Goal: Task Accomplishment & Management: Contribute content

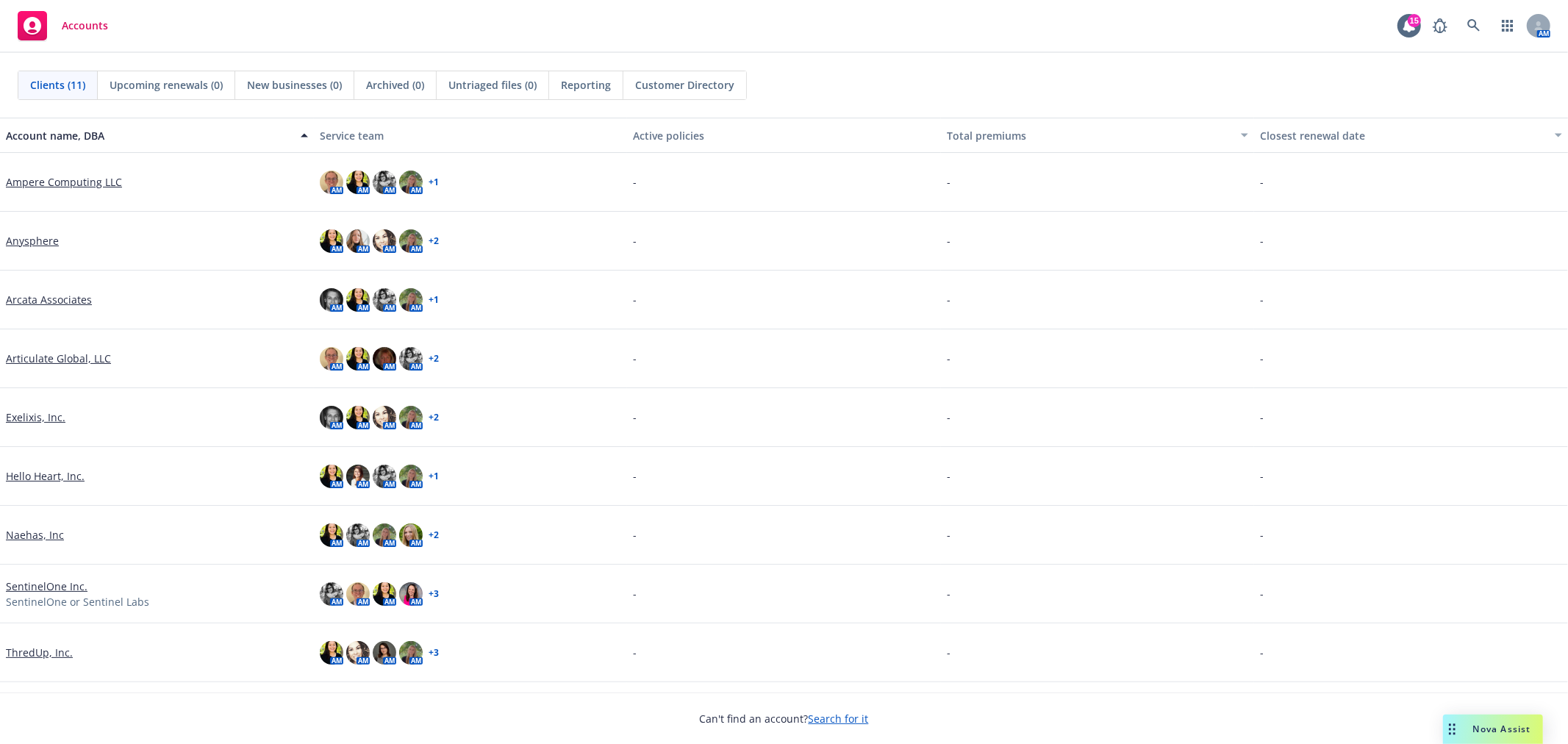
click at [76, 355] on link "Articulate Global, LLC" at bounding box center [57, 358] width 105 height 16
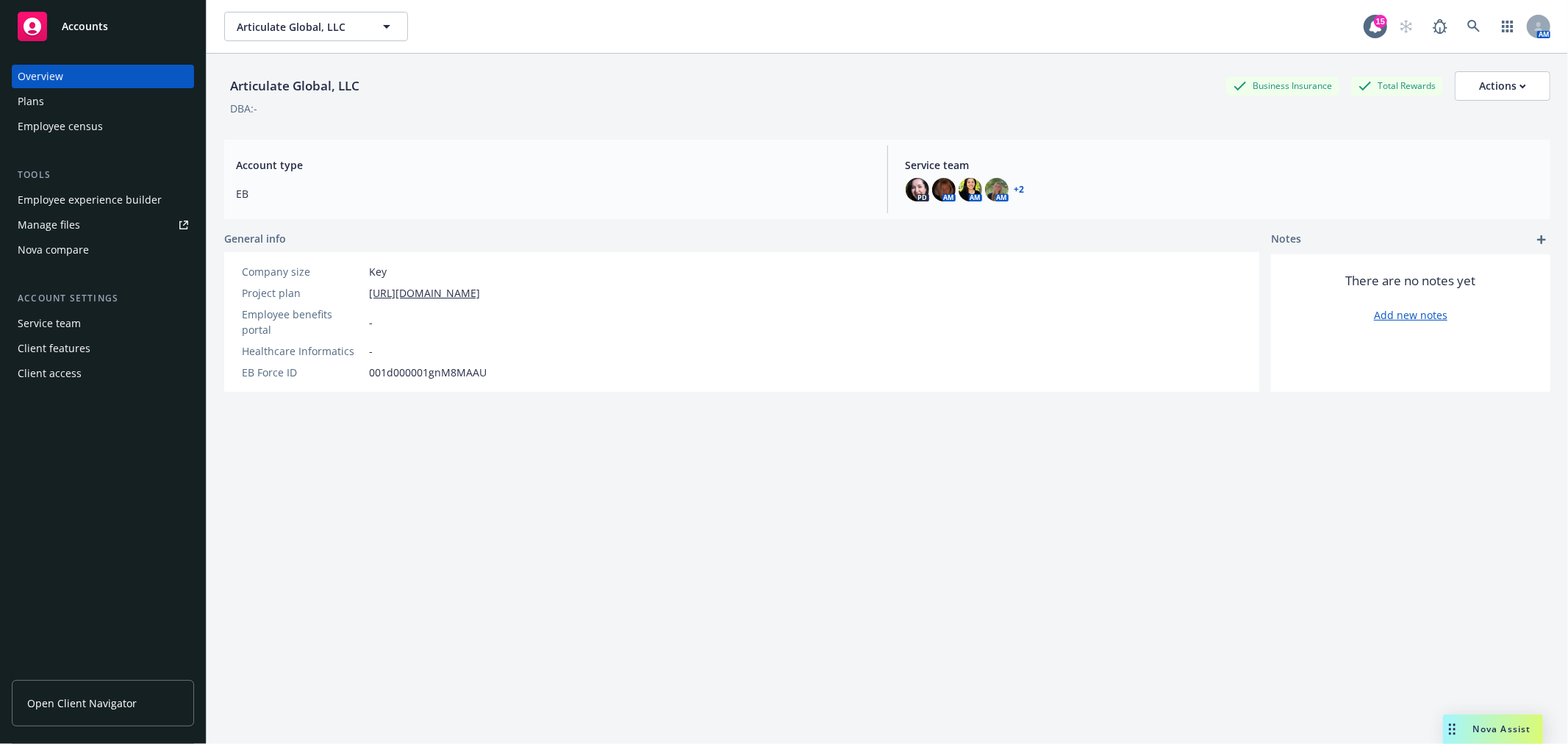
click at [92, 99] on div "Plans" at bounding box center [102, 101] width 170 height 24
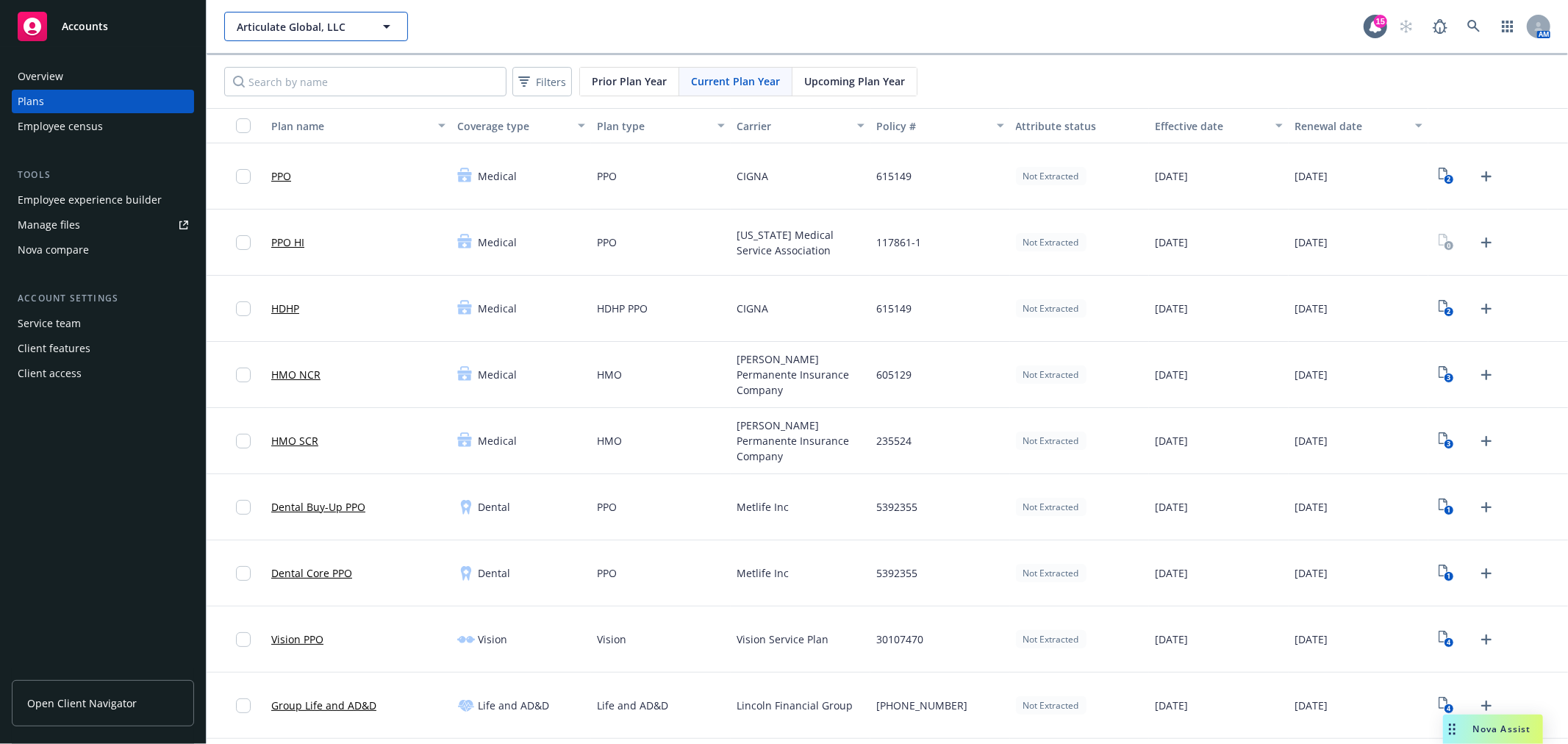
click at [274, 23] on span "Articulate Global, LLC" at bounding box center [301, 26] width 128 height 16
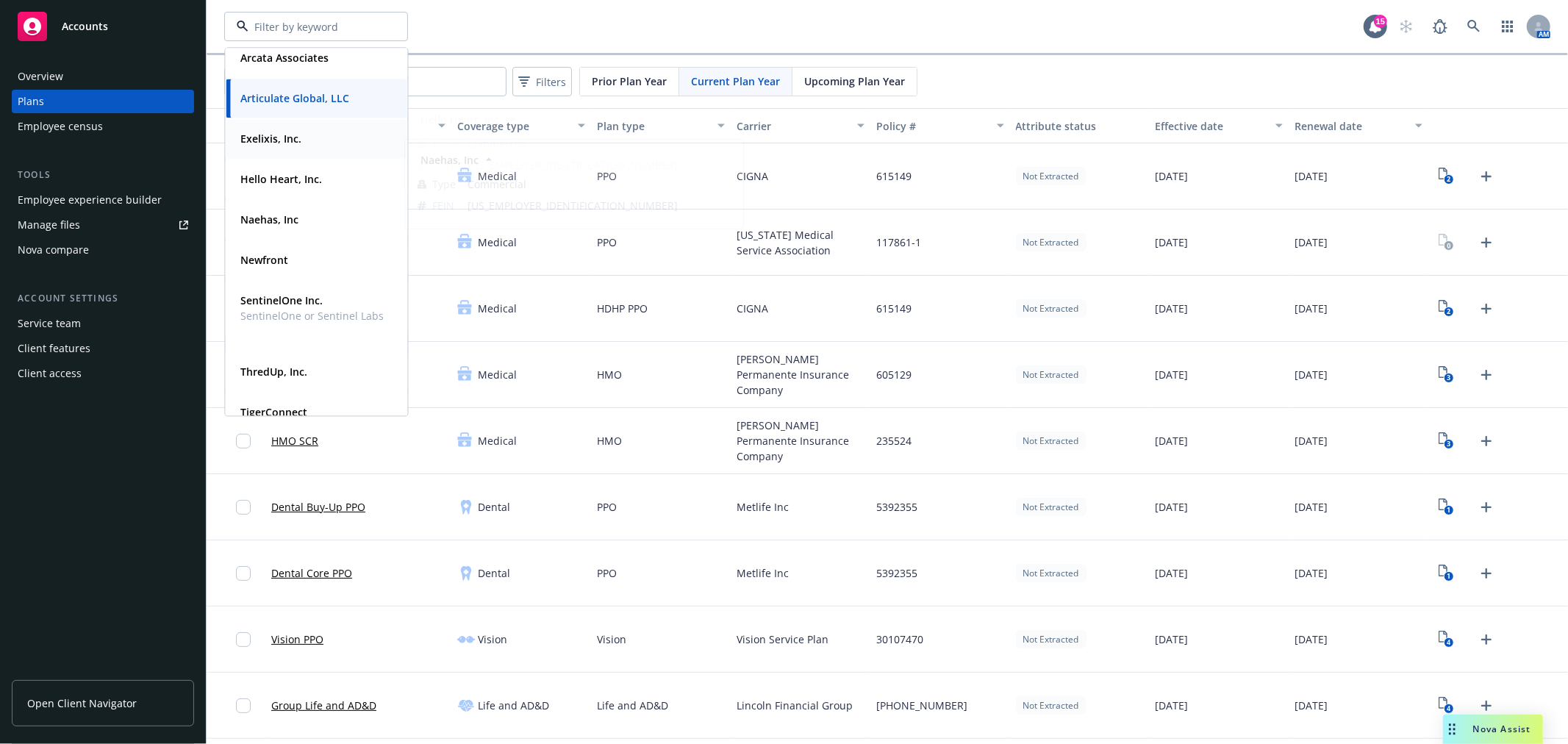
scroll to position [149, 0]
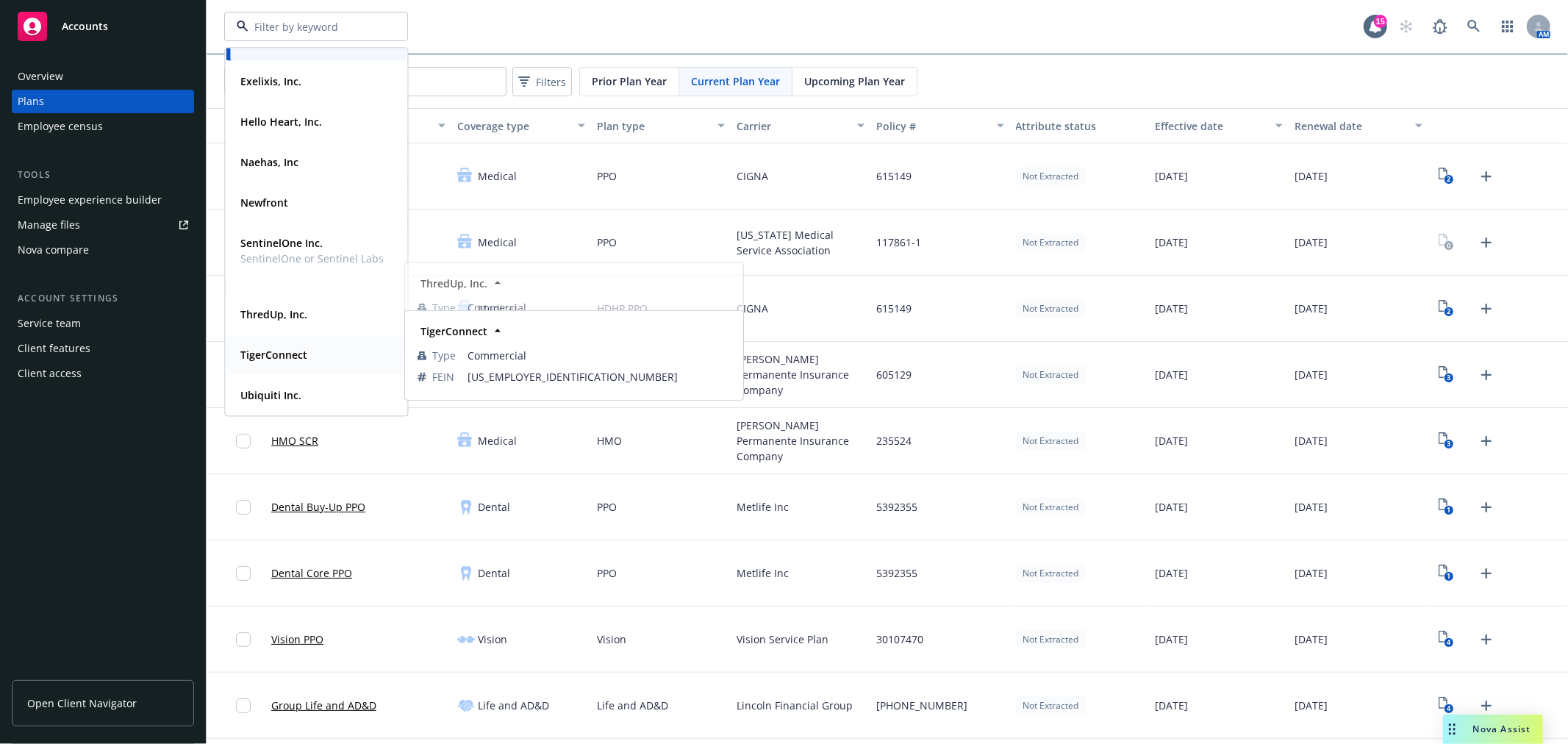
drag, startPoint x: 300, startPoint y: 346, endPoint x: 302, endPoint y: 326, distance: 20.1
click at [299, 347] on div "TigerConnect" at bounding box center [272, 354] width 76 height 21
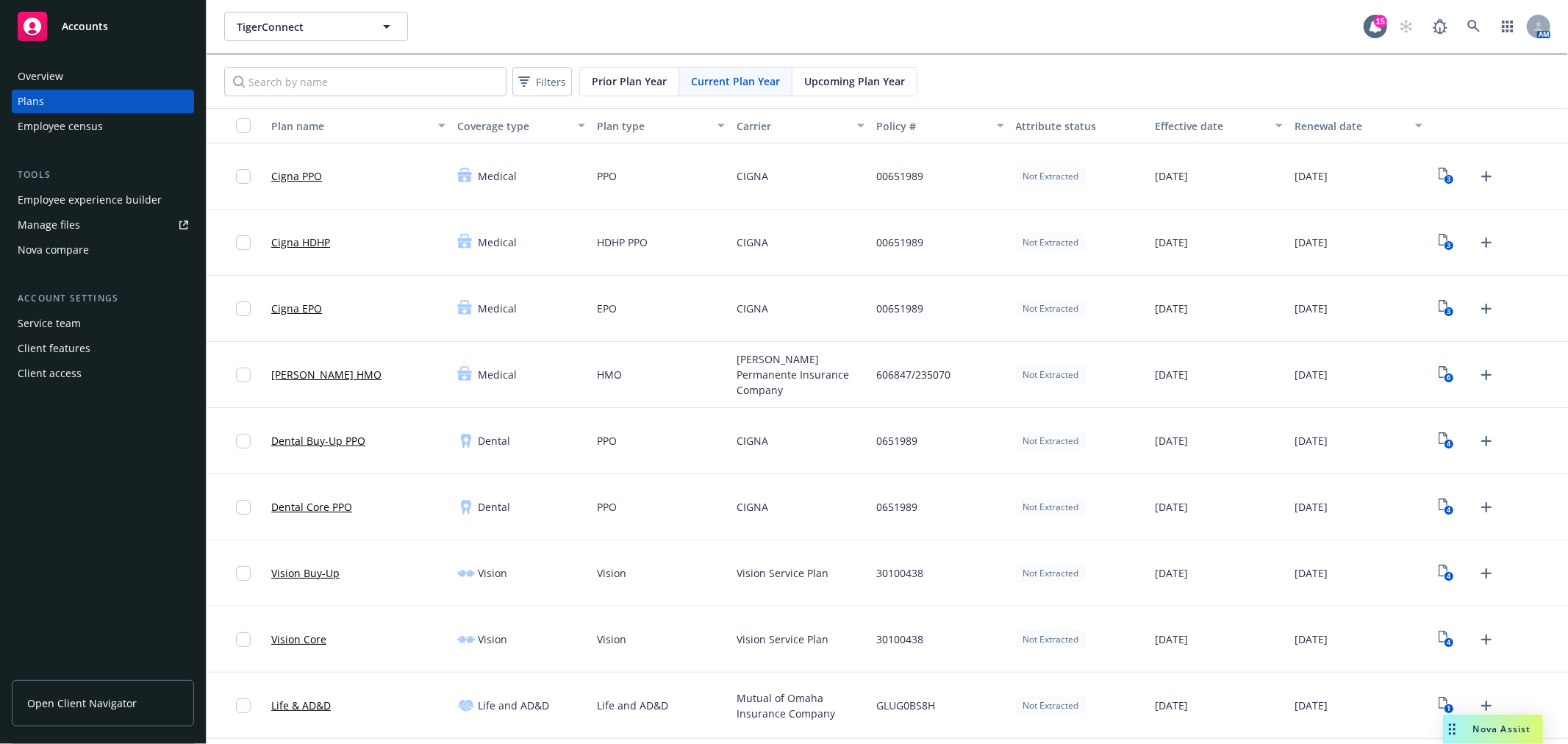
click at [93, 226] on link "Manage files" at bounding box center [103, 225] width 182 height 24
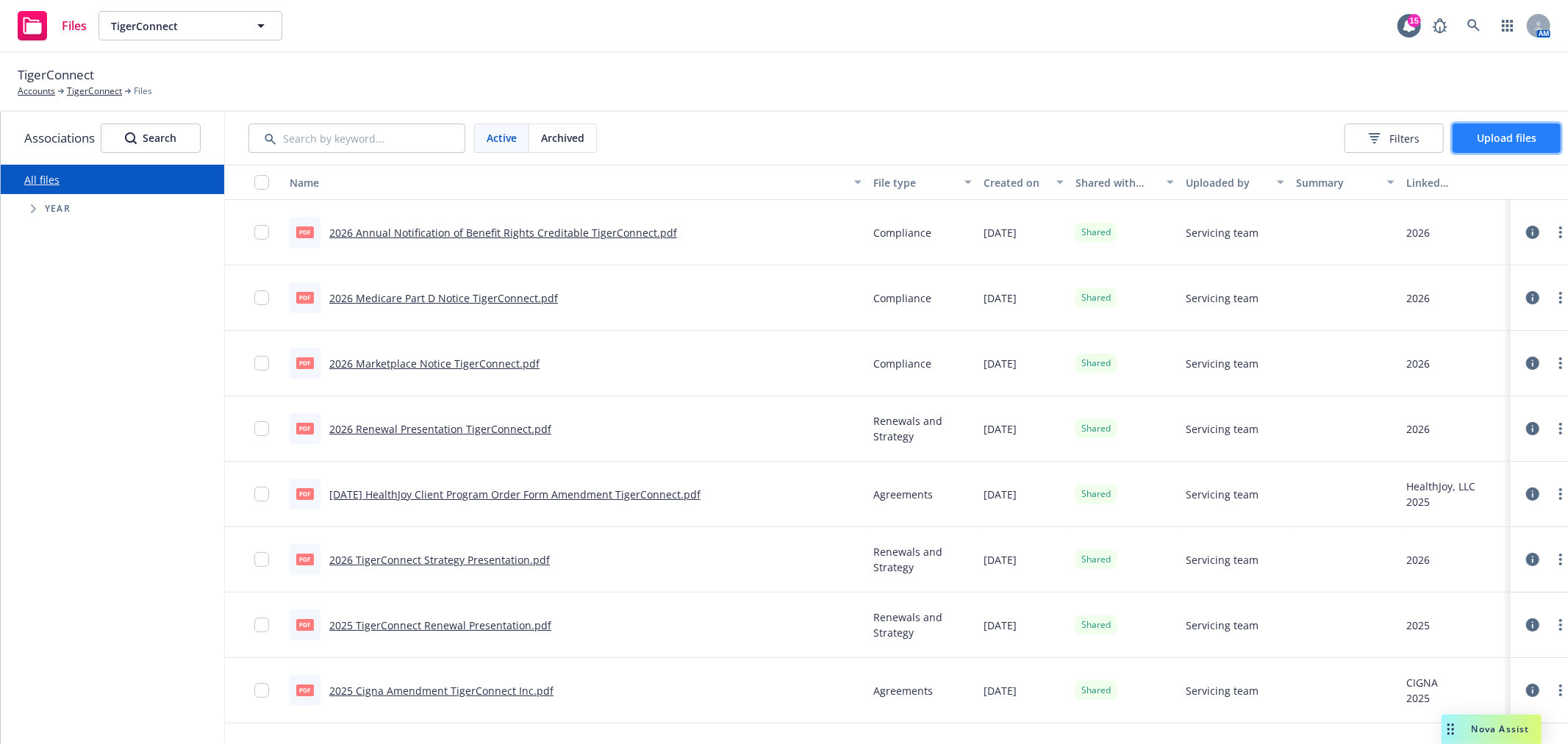
click at [1524, 136] on span "Upload files" at bounding box center [1506, 138] width 59 height 14
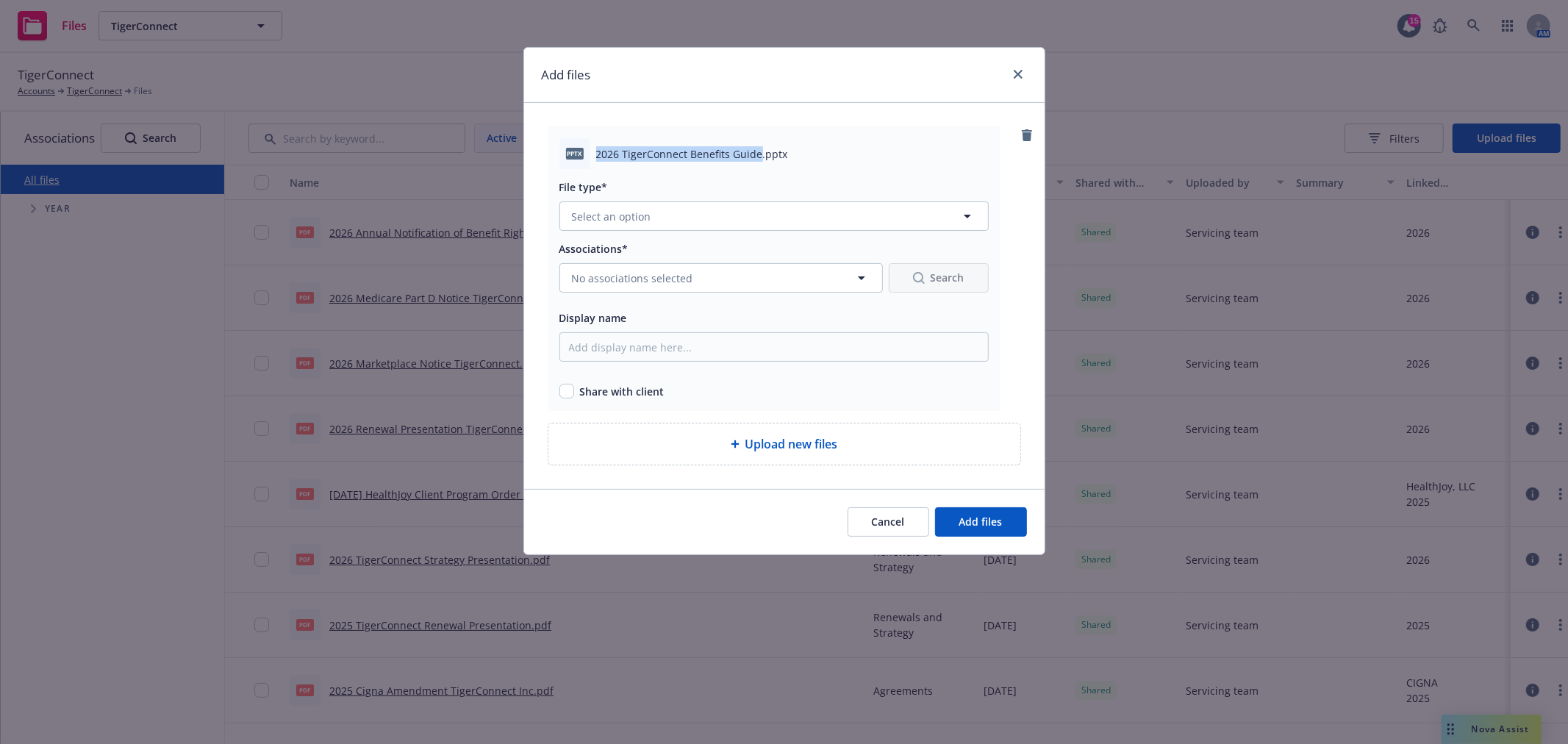
drag, startPoint x: 593, startPoint y: 150, endPoint x: 758, endPoint y: 153, distance: 165.0
click at [758, 153] on div "pptx 2026 TigerConnect Benefits Guide.pptx" at bounding box center [774, 154] width 429 height 31
click at [633, 342] on input "Display name" at bounding box center [774, 346] width 429 height 29
paste input "2026 TigerConnect Benefits Guide"
click at [598, 347] on input "2026 TigerConnect Benefits Guide" at bounding box center [774, 346] width 429 height 29
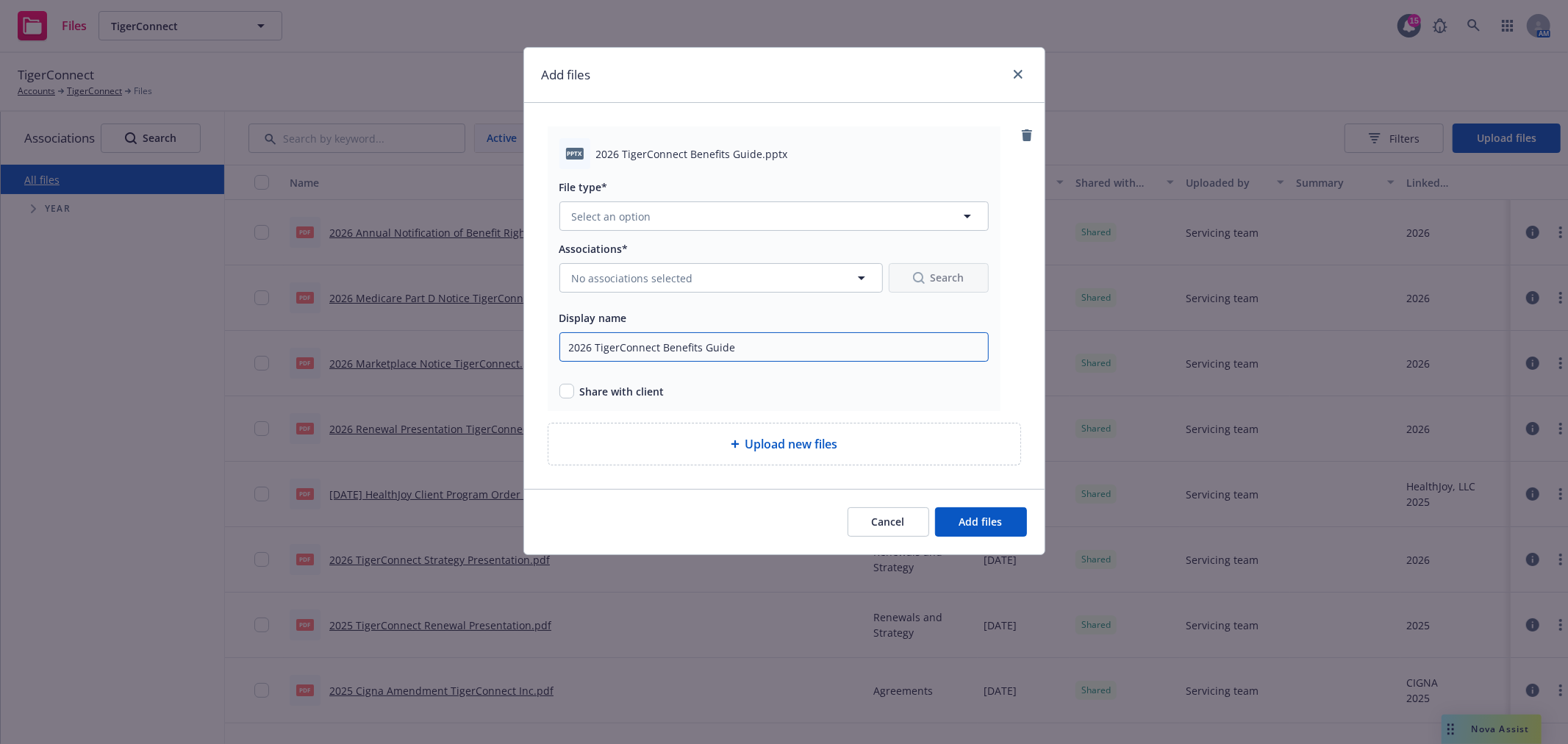
click at [663, 346] on input "2026 TigerConnect Benefits Guide" at bounding box center [774, 346] width 429 height 29
click at [744, 346] on input "2026 TigerConnect Benefits Guide" at bounding box center [774, 346] width 429 height 29
type input "2026 TigerConnect Benefits Guide Draft"
click at [568, 397] on input "checkbox" at bounding box center [567, 391] width 15 height 15
checkbox input "true"
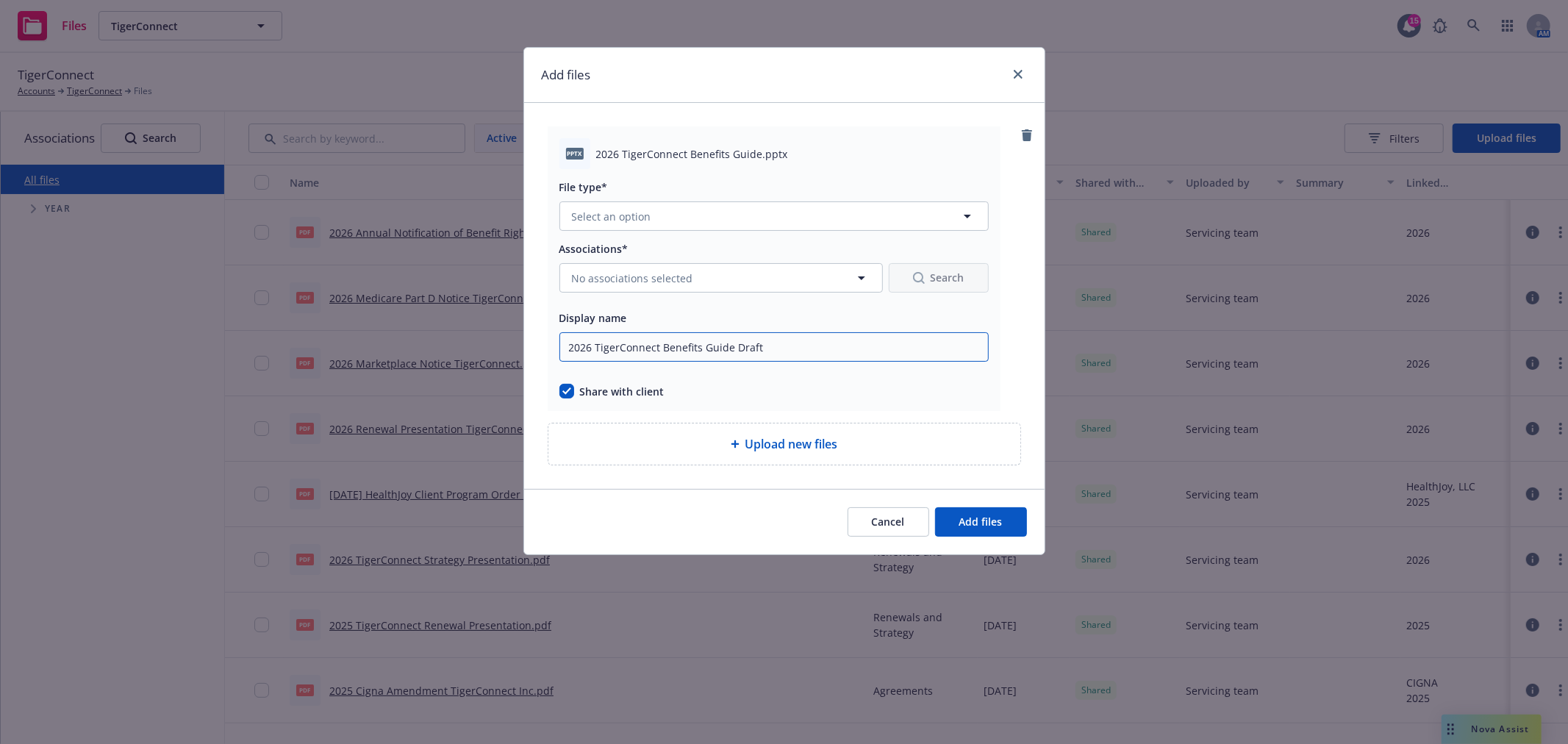
click at [781, 343] on input "2026 TigerConnect Benefits Guide Draft" at bounding box center [774, 346] width 429 height 29
type input "2026 TigerConnect Benefits Guide Draft [DATE]"
click at [729, 267] on button "No associations selected" at bounding box center [721, 278] width 324 height 29
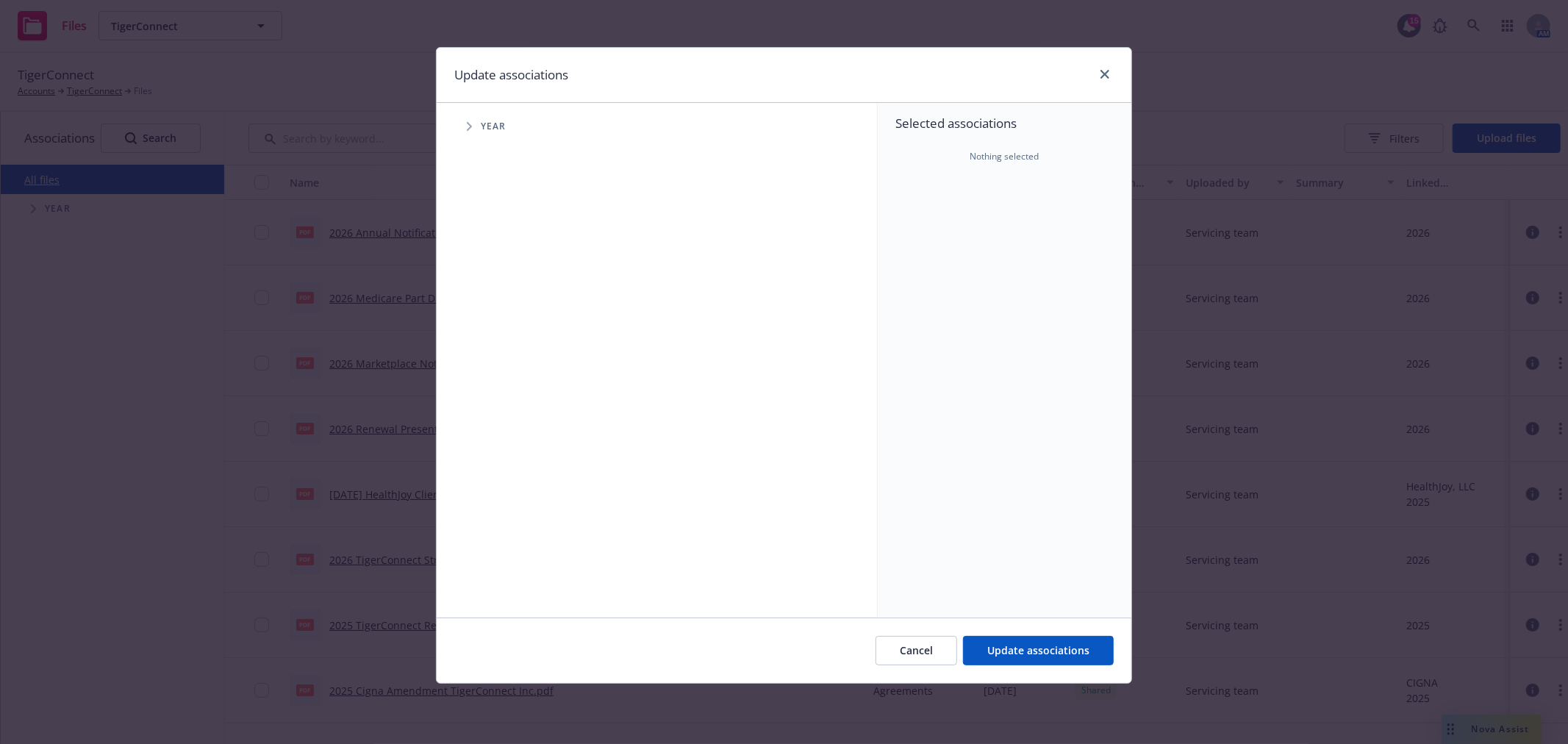
click at [468, 130] on icon "Tree Example" at bounding box center [469, 127] width 5 height 9
click at [1110, 72] on link "close" at bounding box center [1104, 74] width 17 height 17
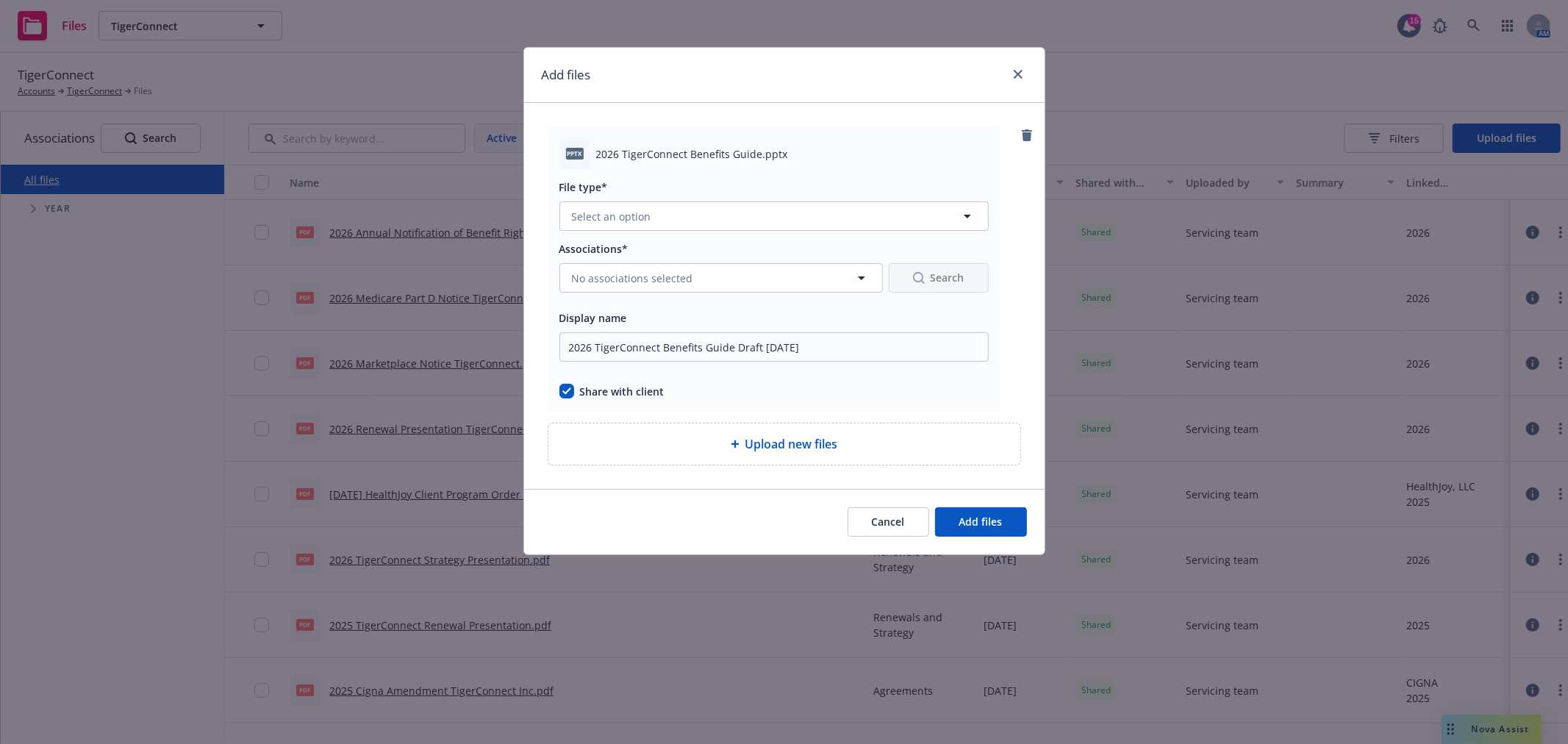
click at [738, 201] on div "File type* Select an option" at bounding box center [774, 204] width 429 height 53
click at [738, 207] on button "Select an option" at bounding box center [774, 216] width 429 height 29
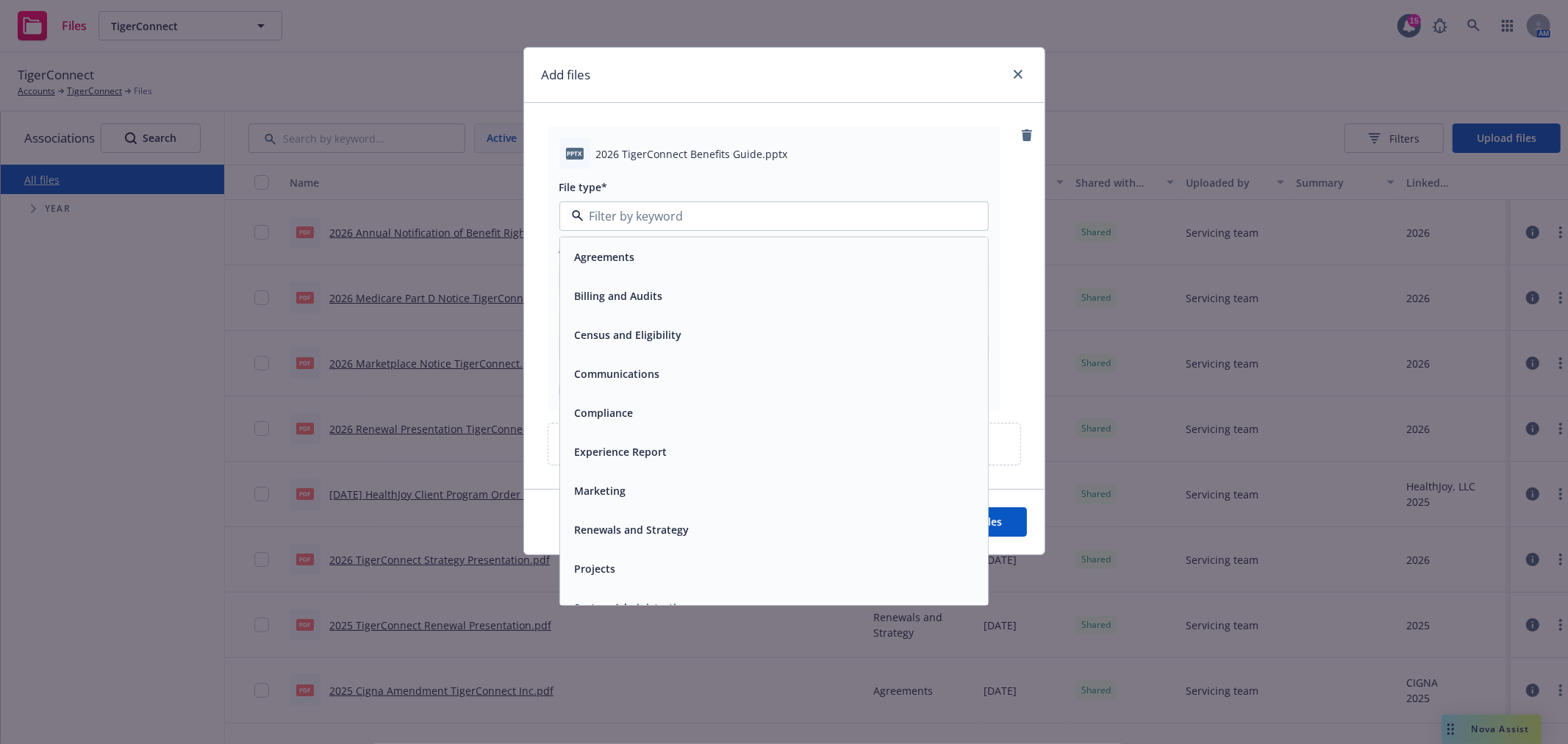
click at [700, 387] on div "Communications" at bounding box center [773, 374] width 428 height 39
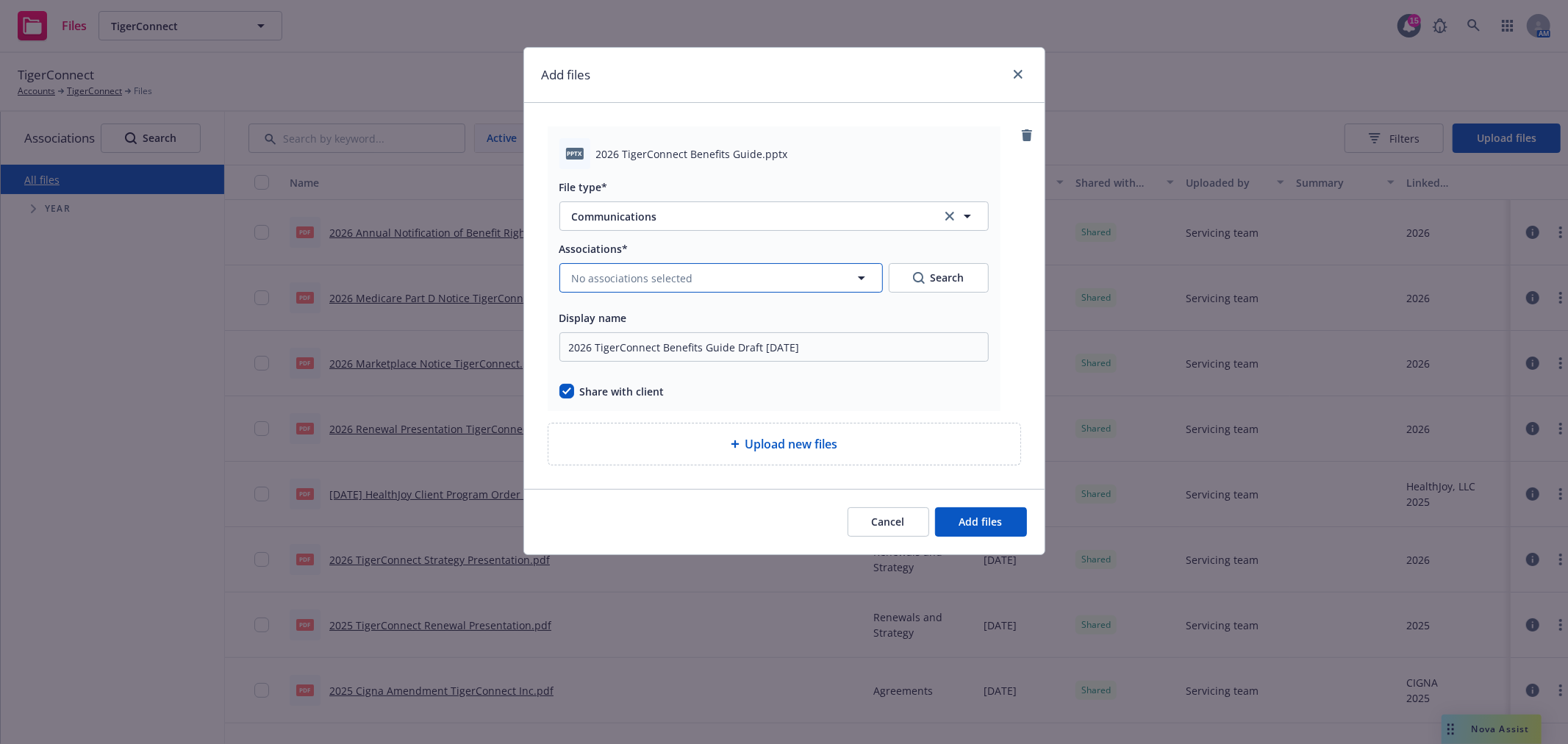
click at [674, 293] on button "No associations selected" at bounding box center [721, 278] width 324 height 29
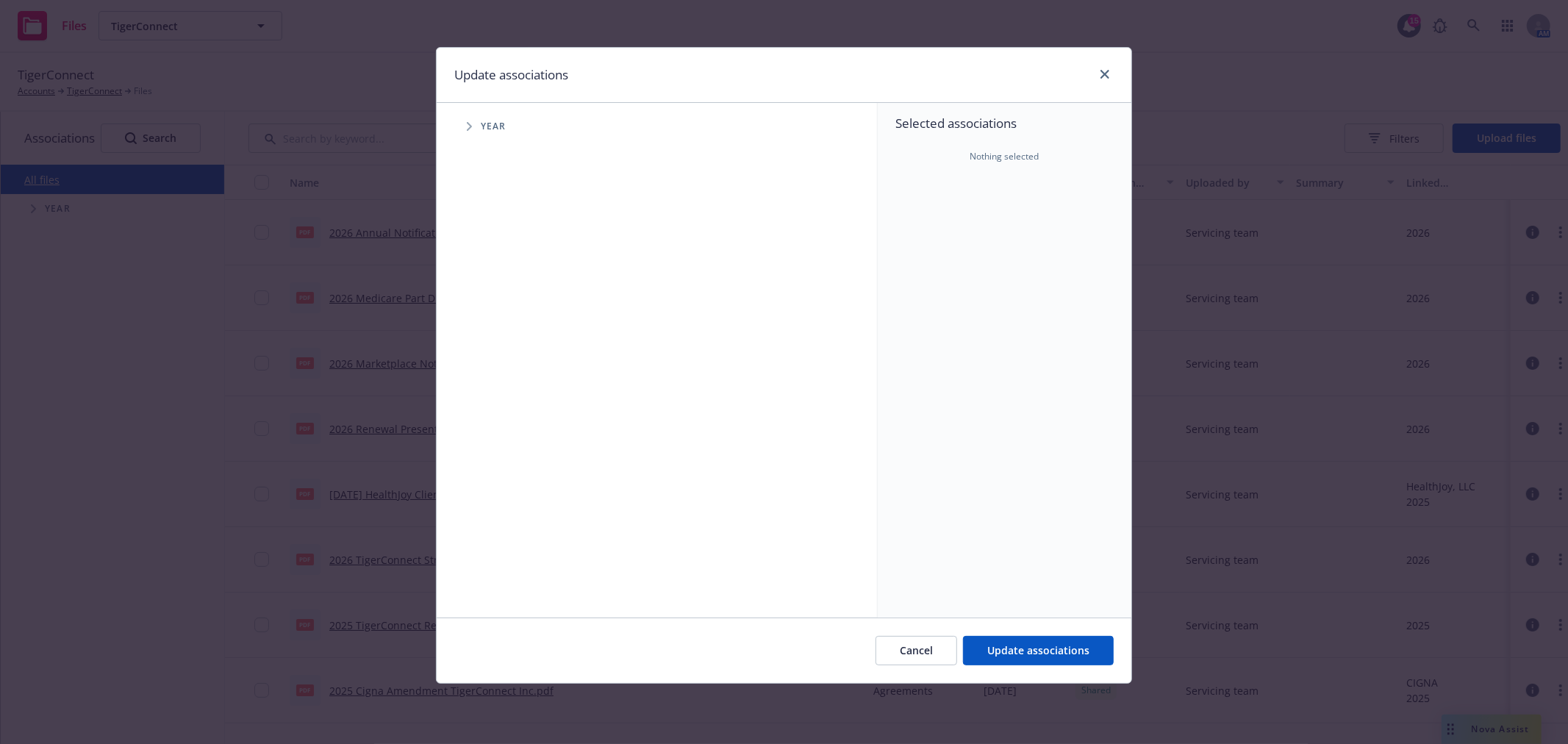
click at [468, 123] on icon "Tree Example" at bounding box center [469, 127] width 5 height 9
click at [503, 359] on input "Tree Example" at bounding box center [507, 362] width 15 height 15
checkbox input "true"
click at [1061, 636] on button "Update associations" at bounding box center [1037, 651] width 150 height 29
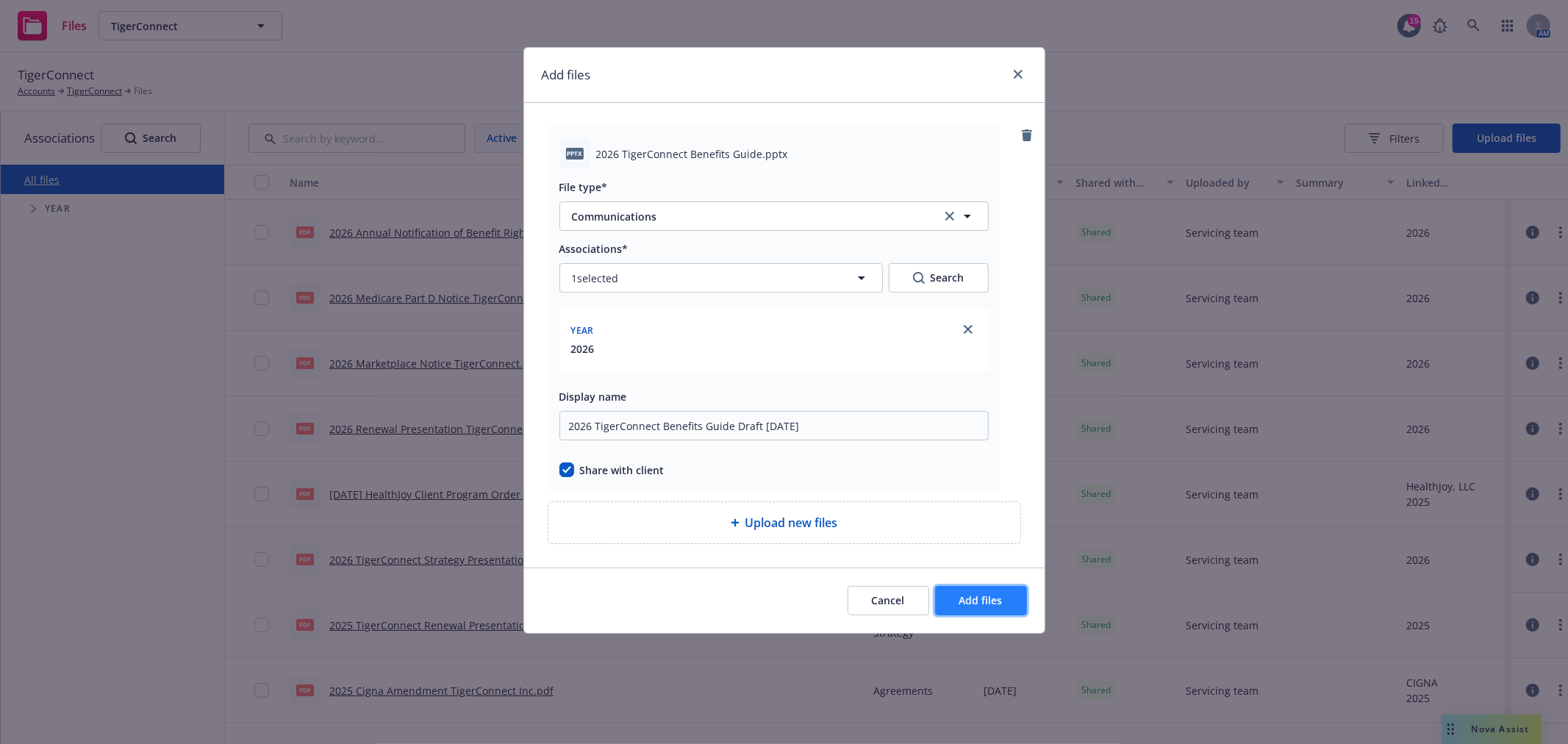
click at [986, 602] on span "Add files" at bounding box center [981, 600] width 44 height 14
